Goal: Information Seeking & Learning: Learn about a topic

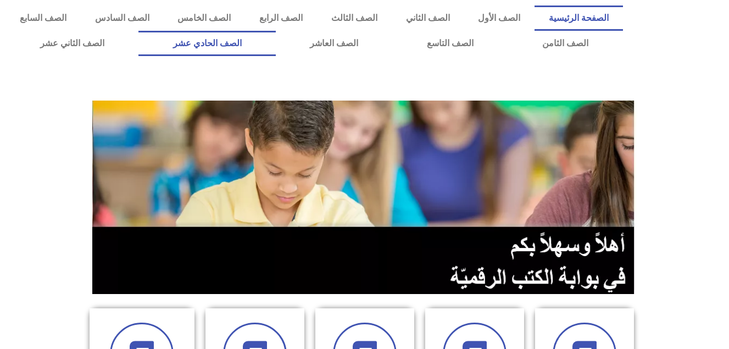
click at [276, 43] on link "الصف الحادي عشر" at bounding box center [206, 43] width 137 height 25
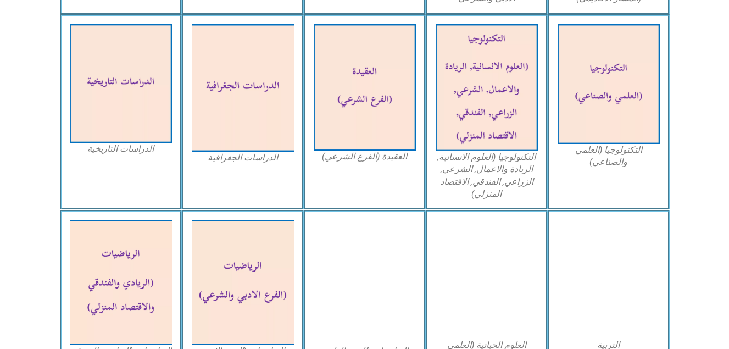
scroll to position [608, 0]
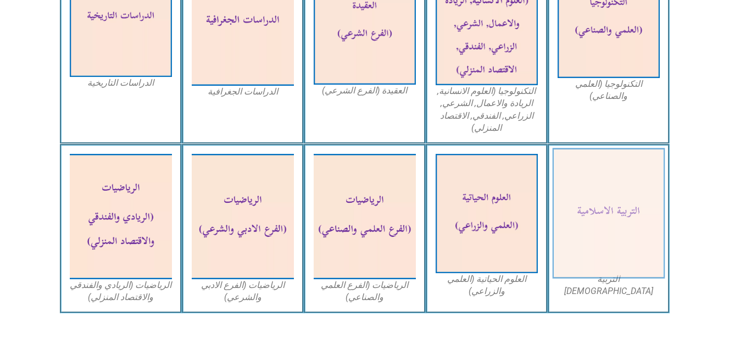
click at [639, 234] on img at bounding box center [608, 213] width 113 height 131
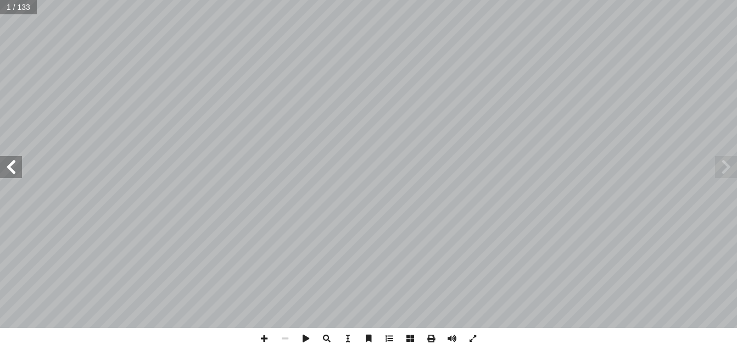
click at [12, 172] on span at bounding box center [11, 167] width 22 height 22
click at [40, 13] on input "text" at bounding box center [21, 7] width 43 height 14
type input "**"
click at [40, 13] on input "text" at bounding box center [26, 7] width 52 height 14
click at [16, 173] on span at bounding box center [11, 167] width 22 height 22
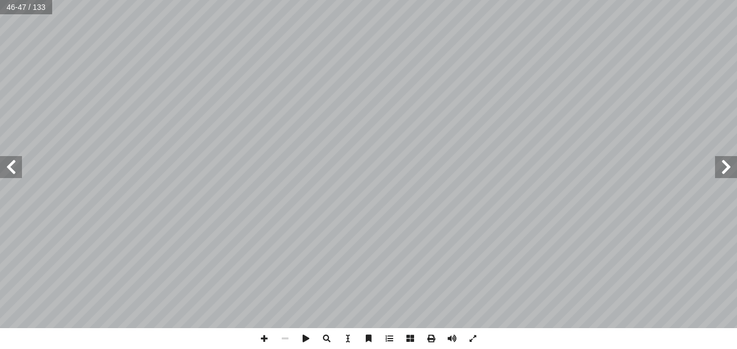
click at [16, 173] on span at bounding box center [11, 167] width 22 height 22
click at [264, 339] on span at bounding box center [264, 338] width 21 height 21
click at [265, 339] on span at bounding box center [264, 338] width 21 height 21
click at [13, 173] on span at bounding box center [11, 167] width 22 height 22
click at [303, 100] on html "الصفحة الرئيسية الصف الأول الصف الثاني الصف الثالث الصف الرابع الصف الخامس الصف…" at bounding box center [368, 50] width 737 height 100
